Goal: Contribute content: Add original content to the website for others to see

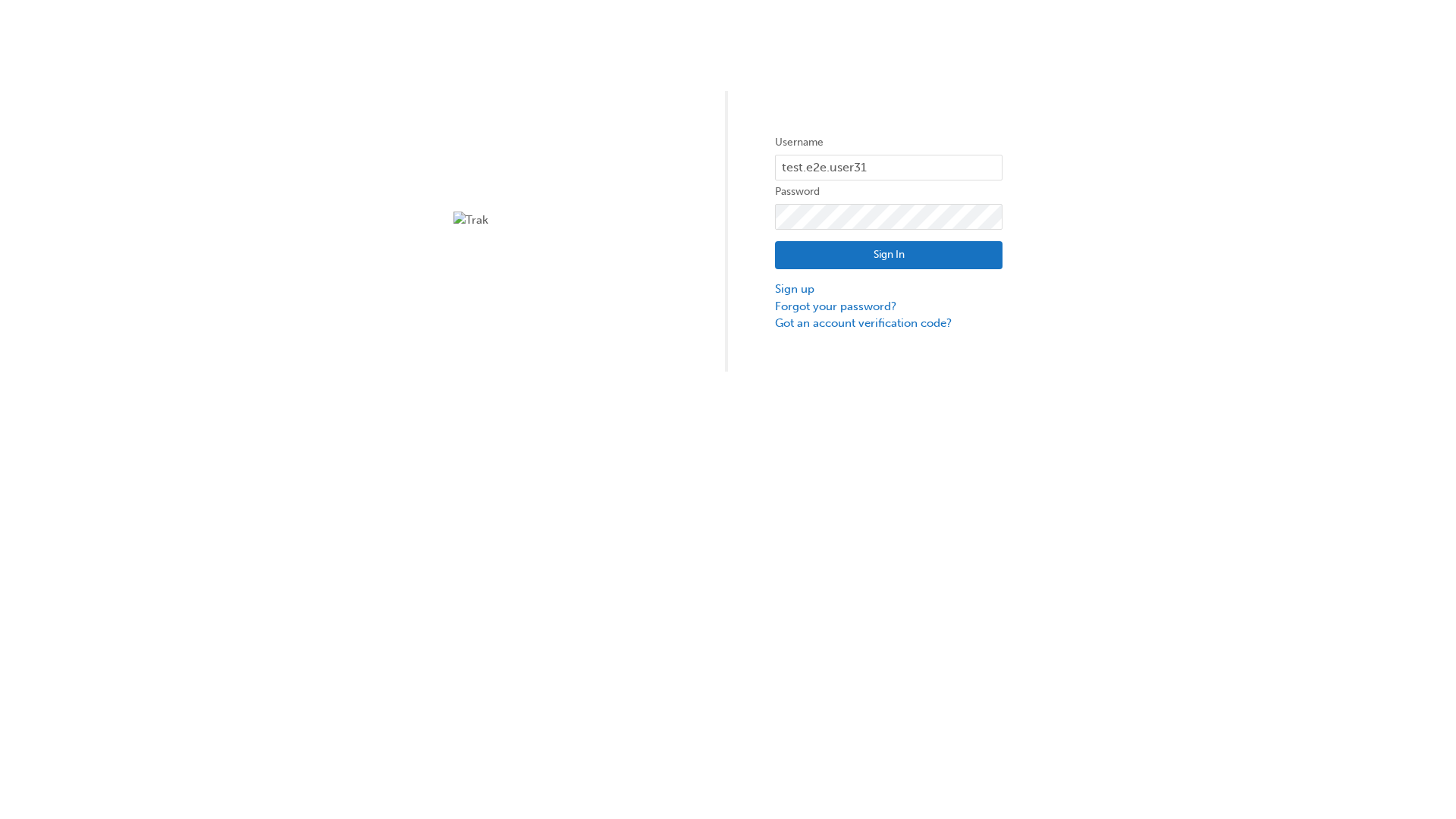
type input "test.e2e.user31"
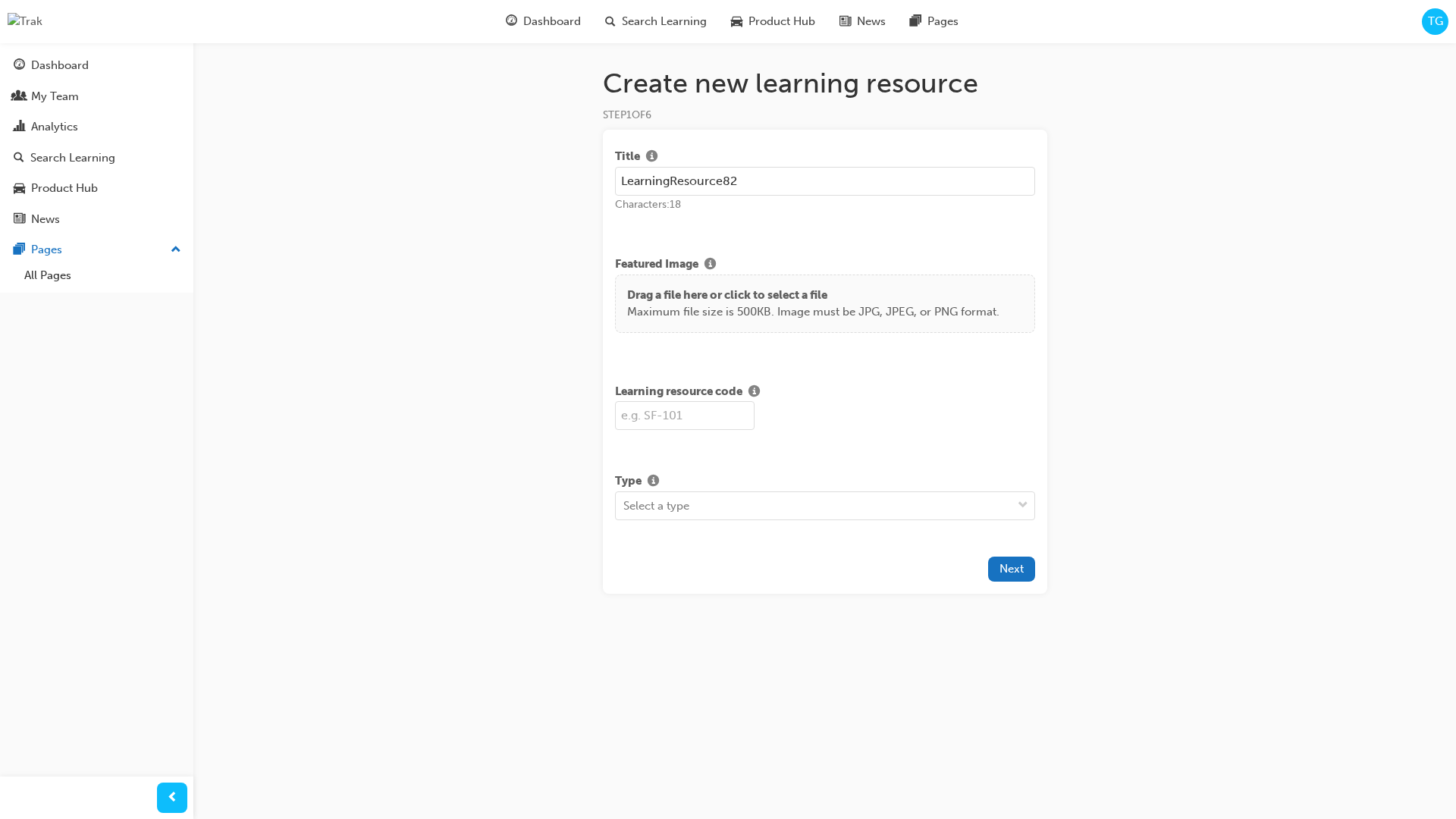
type input "LearningResource82"
type input "LR82"
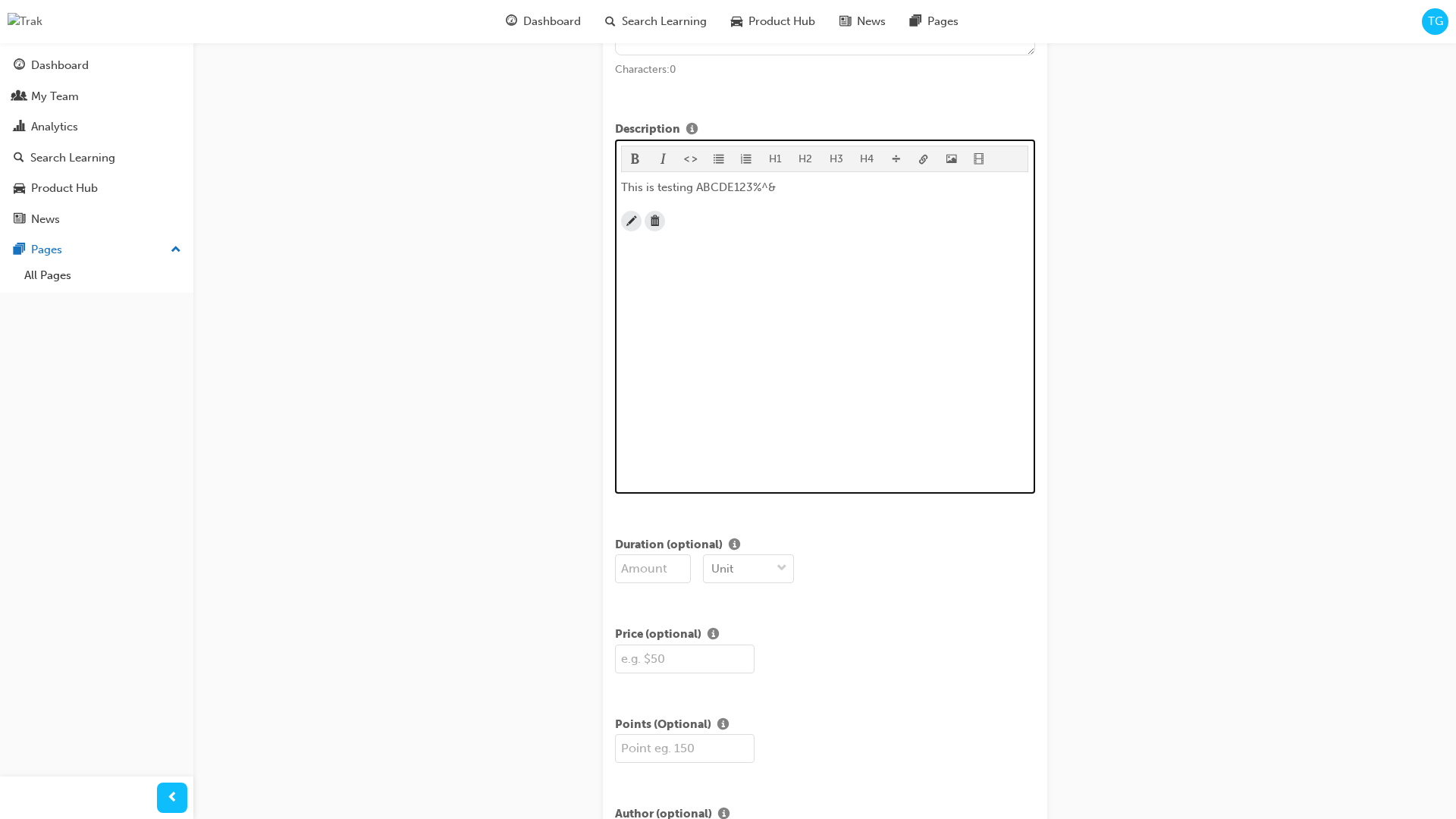
scroll to position [368, 0]
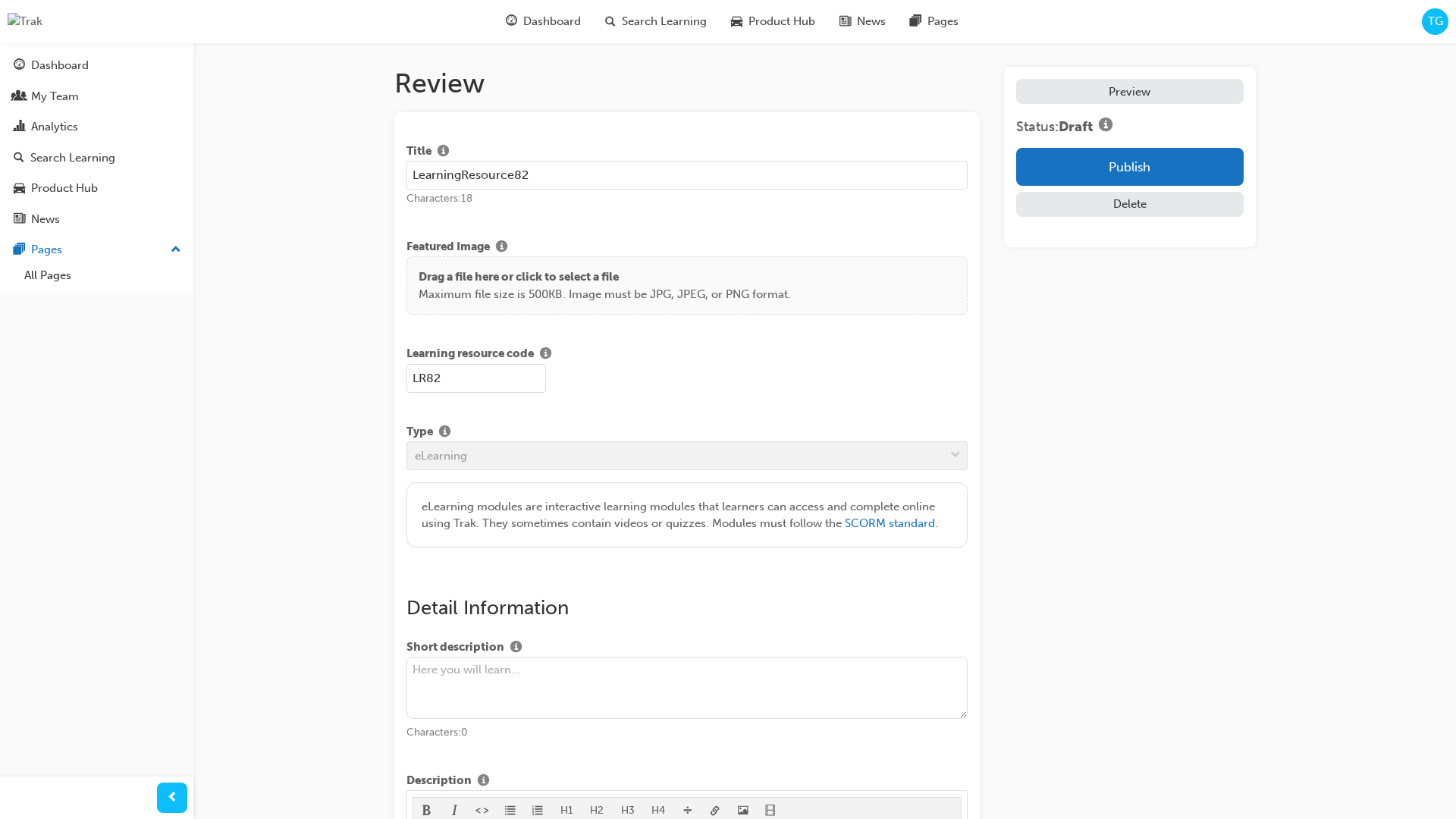
scroll to position [288, 0]
